Goal: Task Accomplishment & Management: Manage account settings

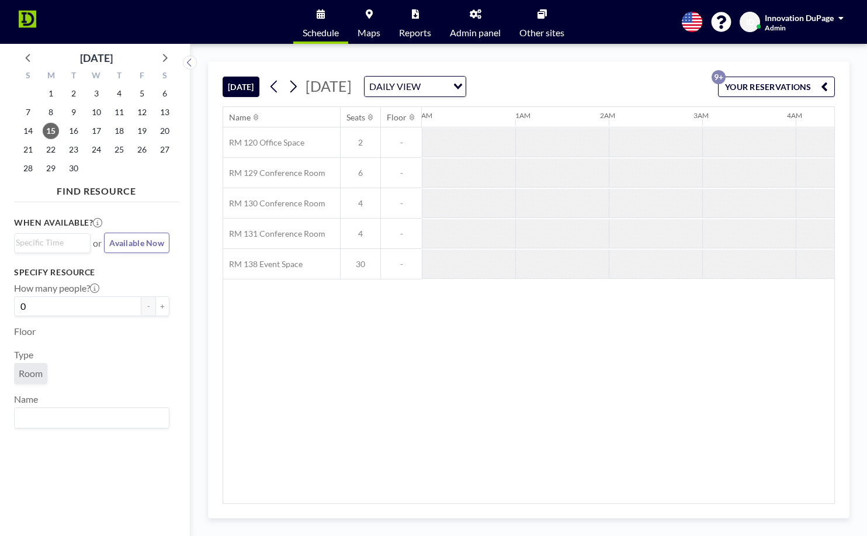
scroll to position [0, 1309]
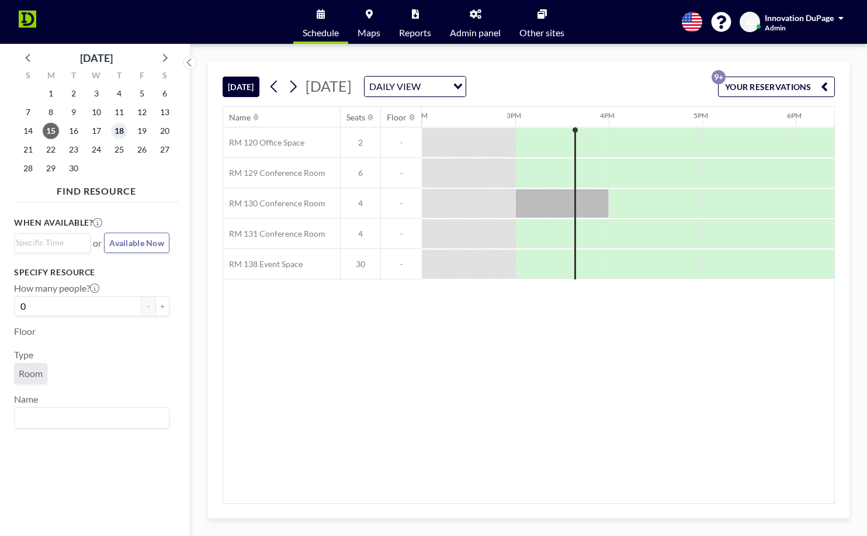
click at [116, 133] on span "18" at bounding box center [119, 131] width 16 height 16
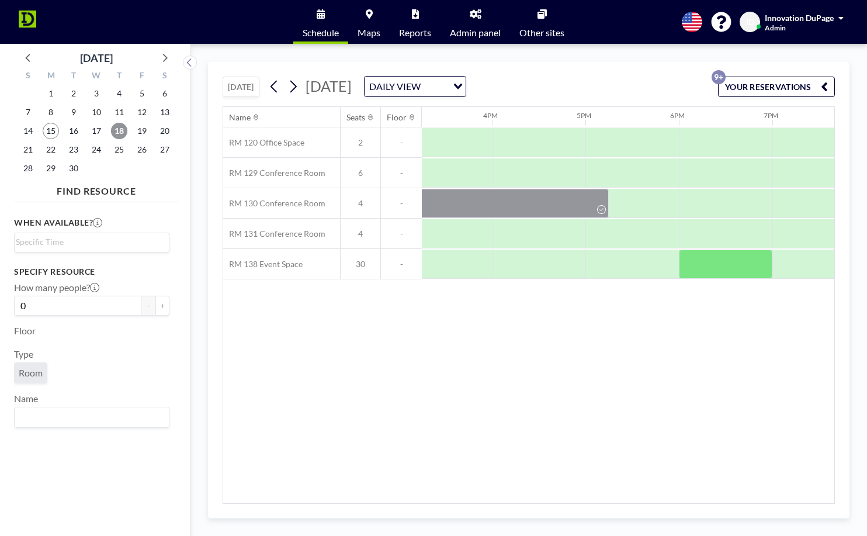
scroll to position [0, 1437]
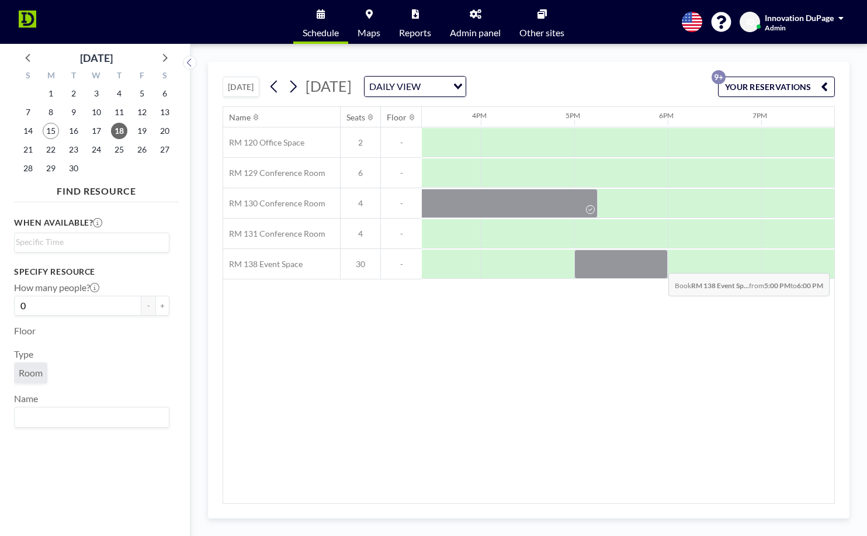
click at [659, 264] on div at bounding box center [622, 264] width 94 height 29
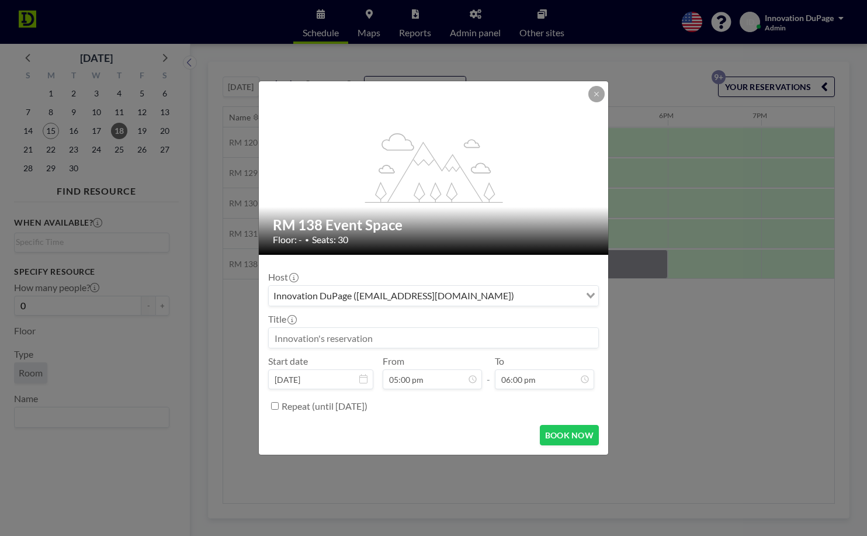
click at [465, 332] on input at bounding box center [434, 338] width 330 height 20
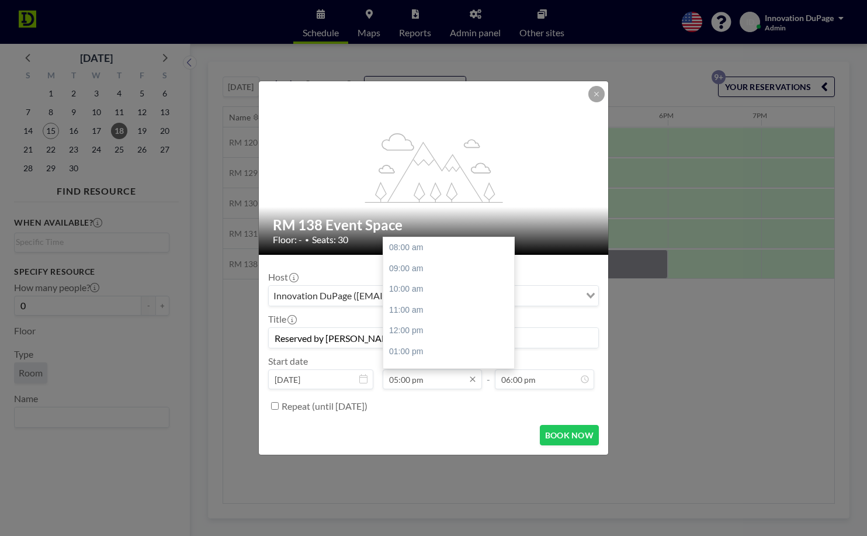
scroll to position [135, 0]
type input "Reserved by [PERSON_NAME]"
click at [431, 382] on input "05:00 pm" at bounding box center [432, 379] width 99 height 20
click at [401, 380] on input "05:00 pm" at bounding box center [432, 379] width 99 height 20
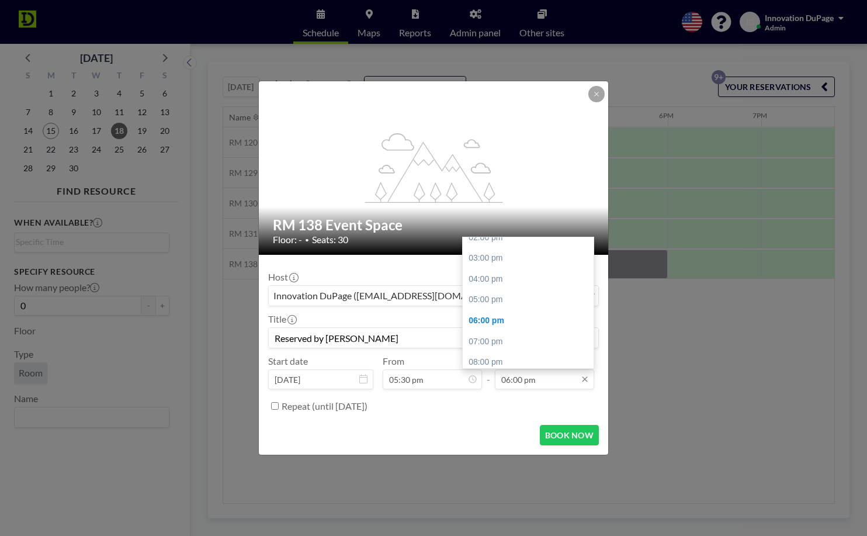
type input "05:30 pm"
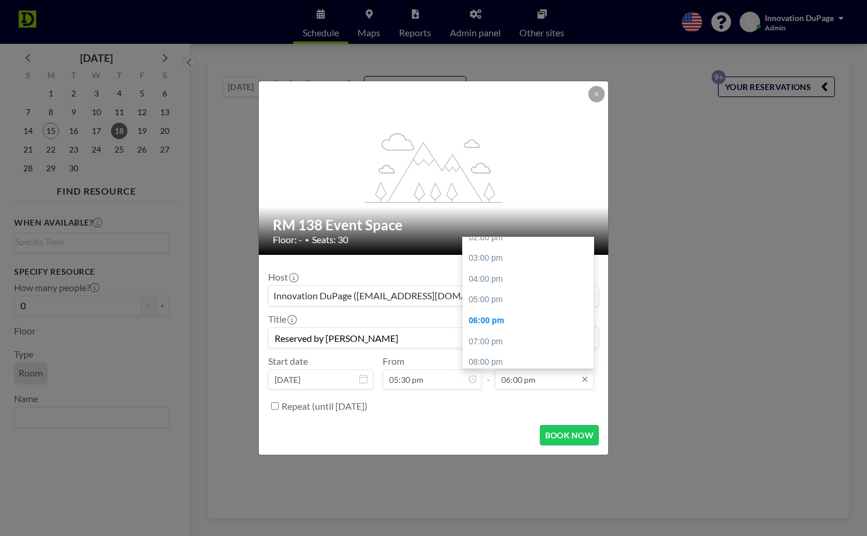
click at [521, 380] on input "06:00 pm" at bounding box center [544, 379] width 99 height 20
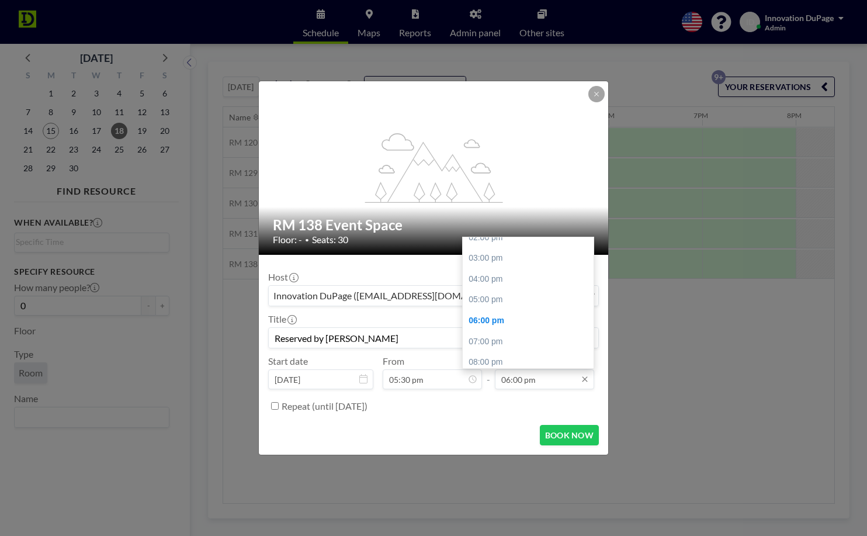
click at [514, 380] on input "06:00 pm" at bounding box center [544, 379] width 99 height 20
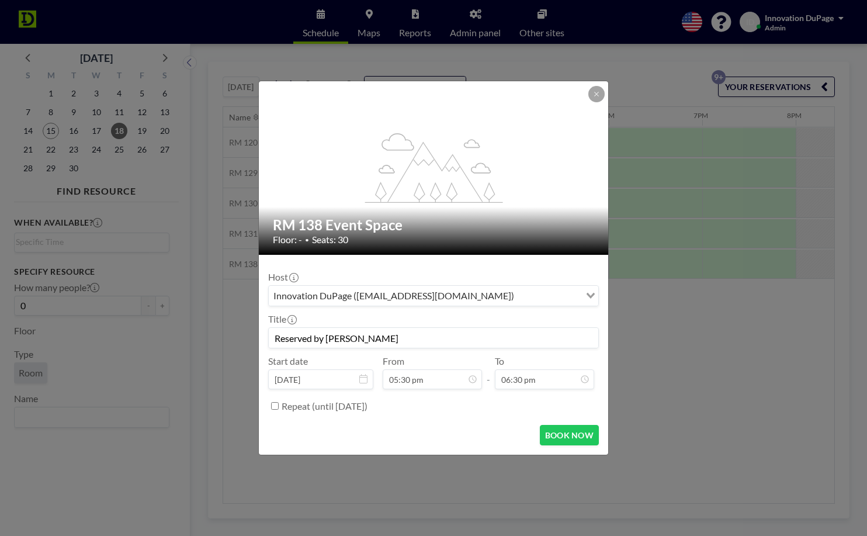
type input "06:30 pm"
click at [535, 398] on div "Repeat (until [DATE])" at bounding box center [440, 405] width 317 height 19
click at [577, 433] on button "BOOK NOW" at bounding box center [569, 435] width 59 height 20
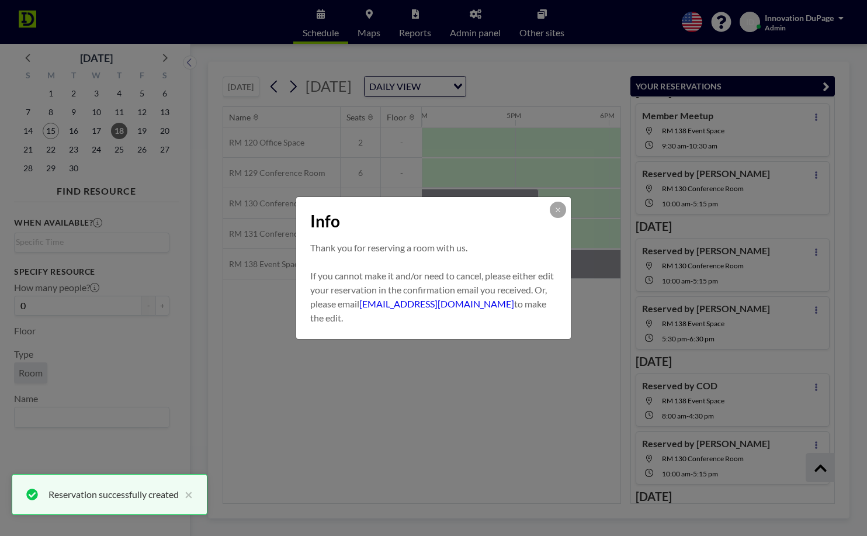
scroll to position [113, 0]
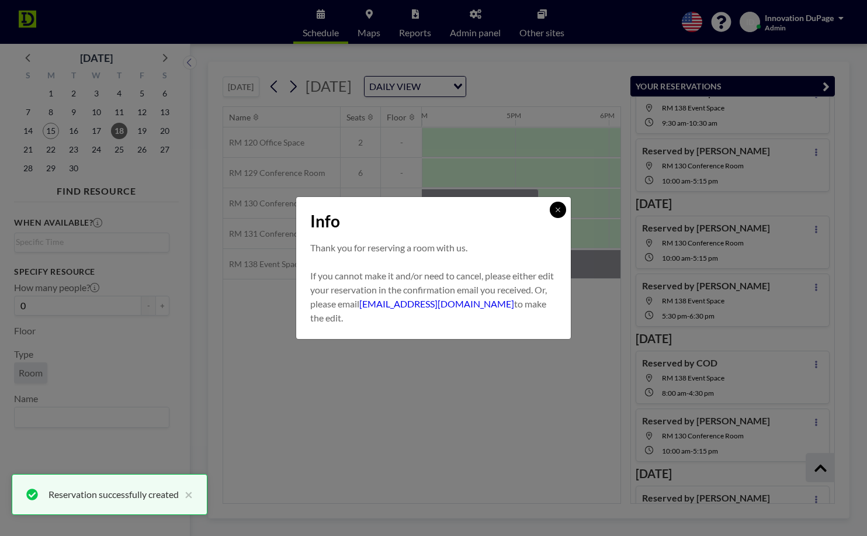
click at [559, 210] on icon at bounding box center [558, 209] width 7 height 7
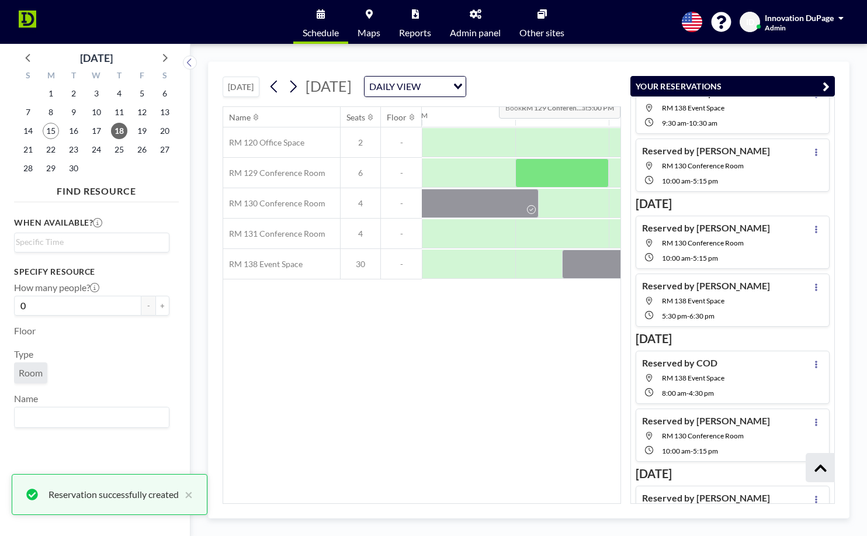
click at [830, 87] on button "YOUR RESERVATIONS" at bounding box center [733, 86] width 205 height 20
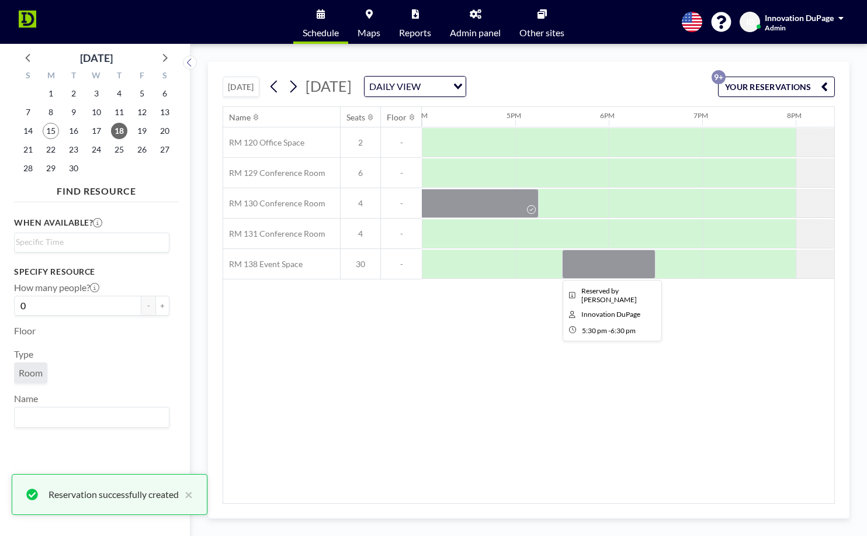
click at [651, 264] on div at bounding box center [609, 264] width 94 height 29
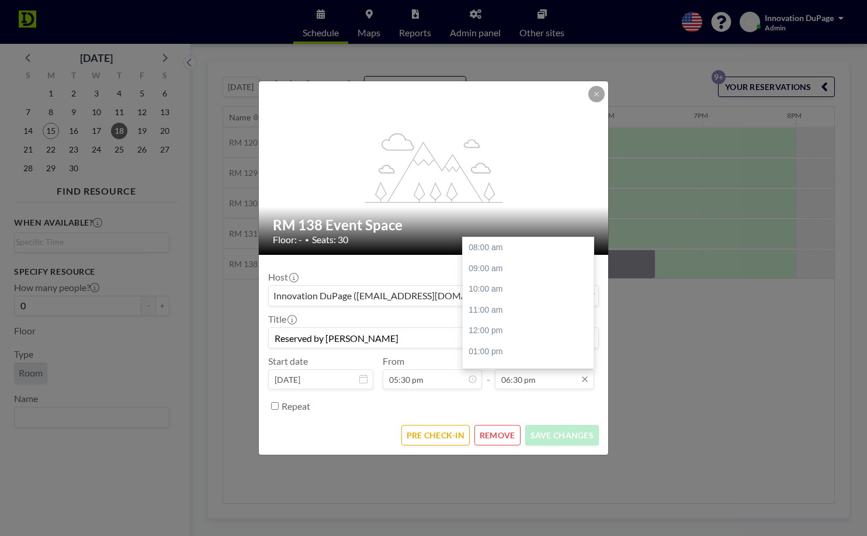
click at [514, 380] on input "06:30 pm" at bounding box center [544, 379] width 99 height 20
click at [519, 358] on div "08:00 pm" at bounding box center [528, 362] width 131 height 21
type input "08:00 pm"
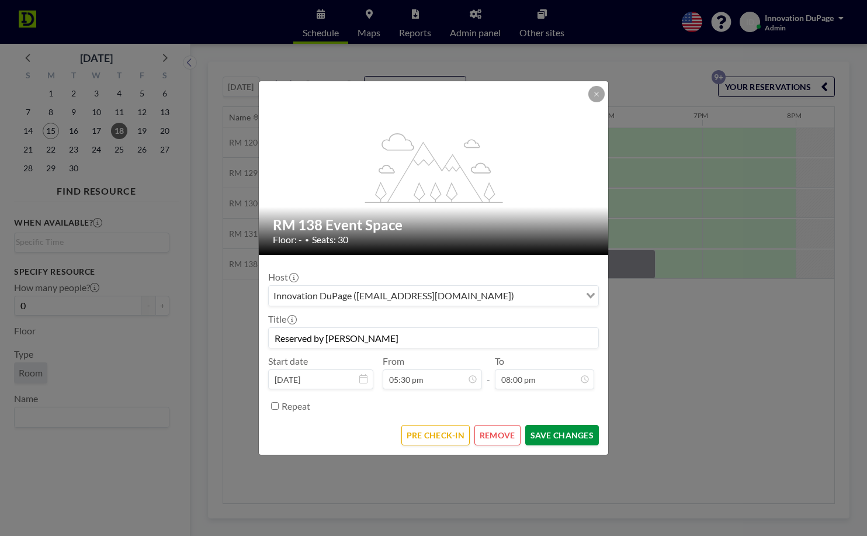
click at [541, 438] on button "SAVE CHANGES" at bounding box center [562, 435] width 74 height 20
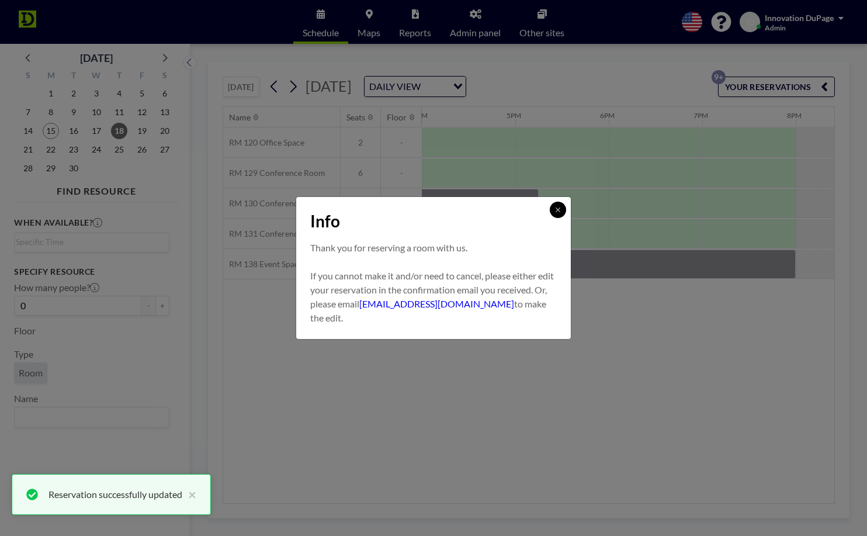
click at [567, 206] on div "Info" at bounding box center [433, 219] width 275 height 44
click at [558, 213] on icon at bounding box center [558, 209] width 7 height 7
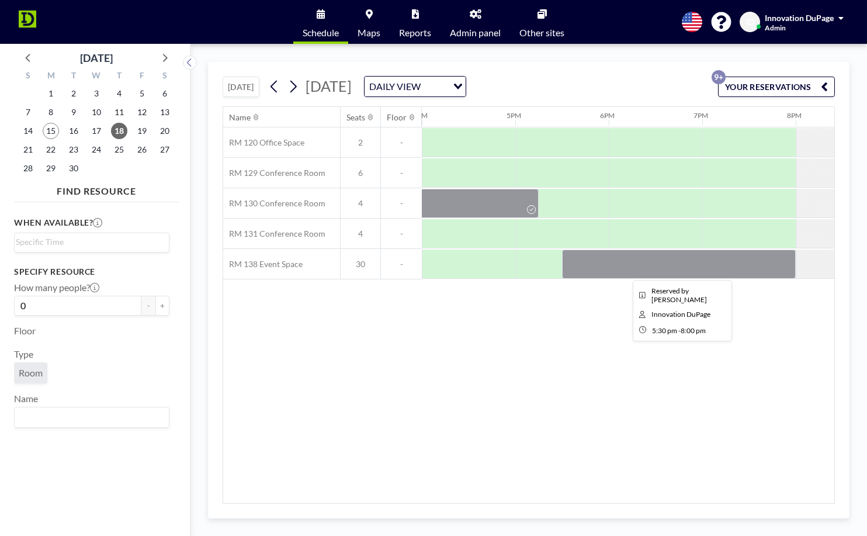
click at [618, 269] on div at bounding box center [679, 264] width 234 height 29
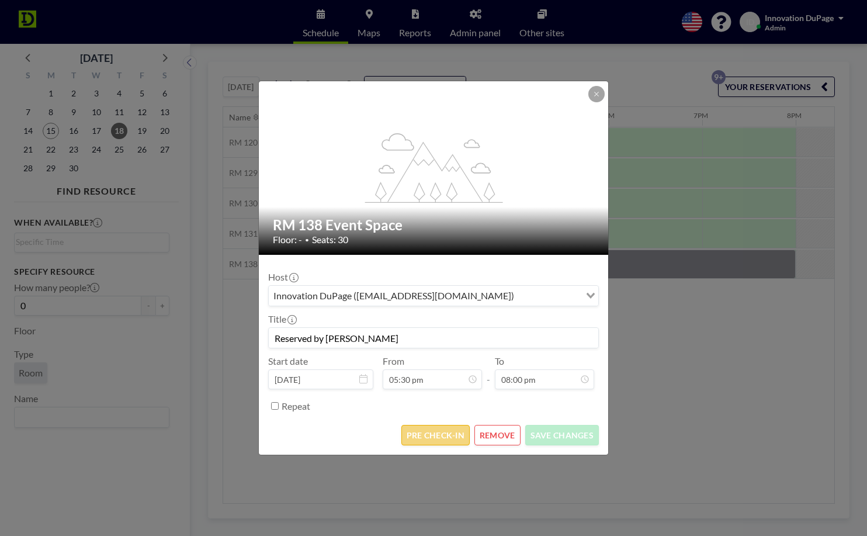
click at [455, 435] on button "PRE CHECK-IN" at bounding box center [436, 435] width 68 height 20
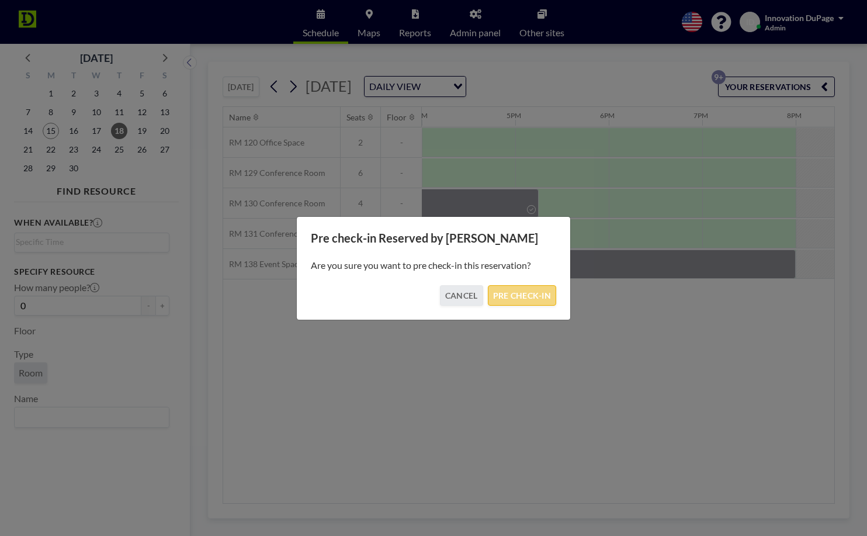
click at [548, 291] on button "PRE CHECK-IN" at bounding box center [522, 295] width 68 height 20
